Goal: Complete application form

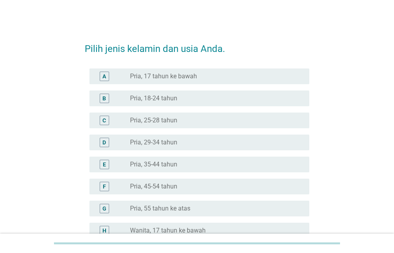
scroll to position [8, 0]
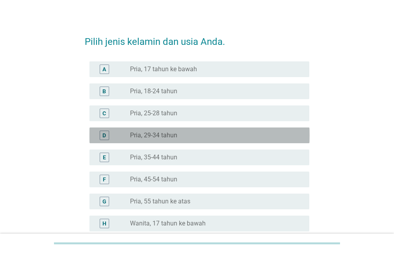
click at [208, 134] on div "radio_button_unchecked Pria, 29-34 tahun" at bounding box center [213, 136] width 167 height 8
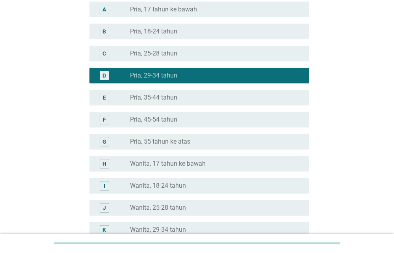
scroll to position [134, 0]
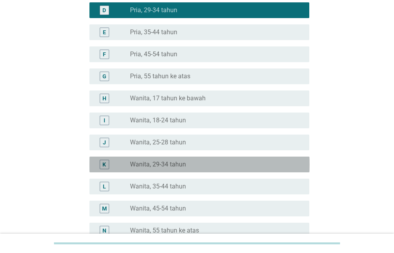
click at [190, 162] on div "radio_button_unchecked Wanita, 29-34 tahun" at bounding box center [213, 165] width 167 height 8
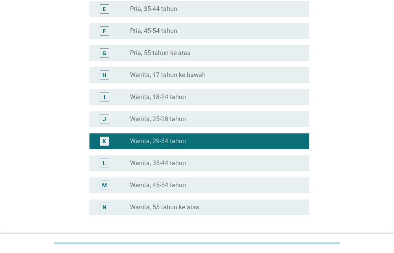
scroll to position [220, 0]
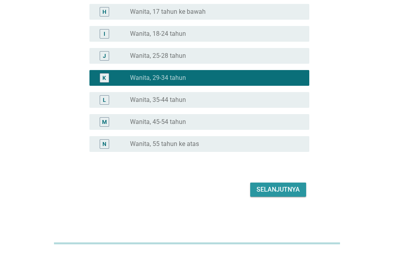
drag, startPoint x: 268, startPoint y: 190, endPoint x: 261, endPoint y: 192, distance: 6.5
click at [267, 190] on div "Selanjutnya" at bounding box center [277, 189] width 43 height 9
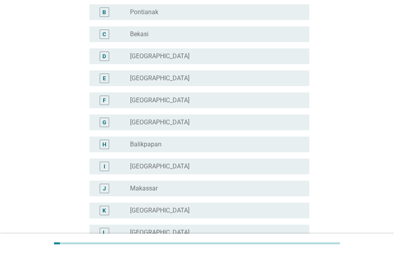
scroll to position [122, 0]
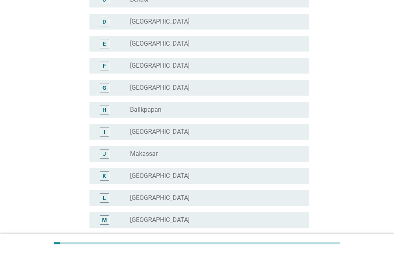
click at [182, 169] on div "K radio_button_unchecked [GEOGRAPHIC_DATA]" at bounding box center [199, 176] width 220 height 16
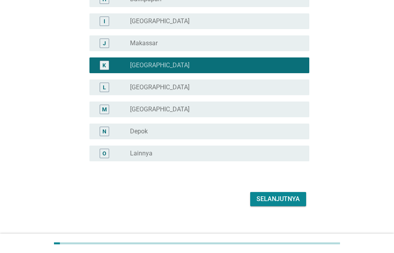
scroll to position [242, 0]
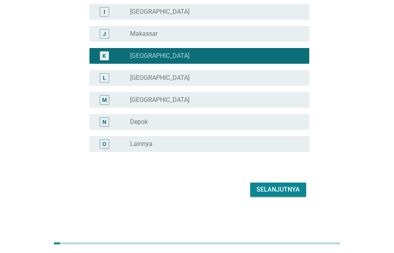
click at [268, 190] on div "Selanjutnya" at bounding box center [277, 189] width 43 height 9
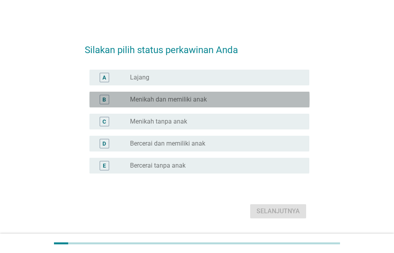
drag, startPoint x: 190, startPoint y: 101, endPoint x: 196, endPoint y: 110, distance: 10.5
click at [190, 100] on label "Menikah dan memiliki anak" at bounding box center [168, 100] width 77 height 8
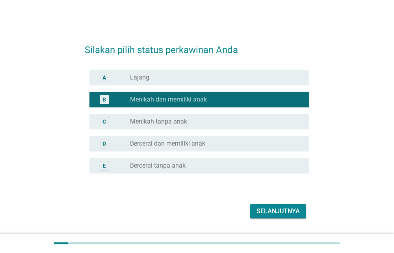
click at [261, 214] on div "Selanjutnya" at bounding box center [277, 211] width 43 height 9
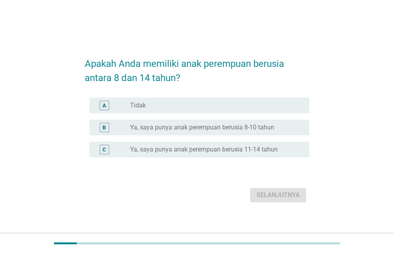
click at [191, 106] on div "radio_button_unchecked Tidak" at bounding box center [213, 106] width 167 height 8
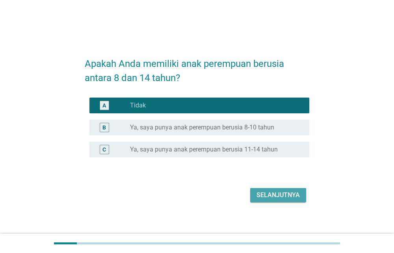
click at [294, 197] on div "Selanjutnya" at bounding box center [277, 195] width 43 height 9
